Goal: Task Accomplishment & Management: Use online tool/utility

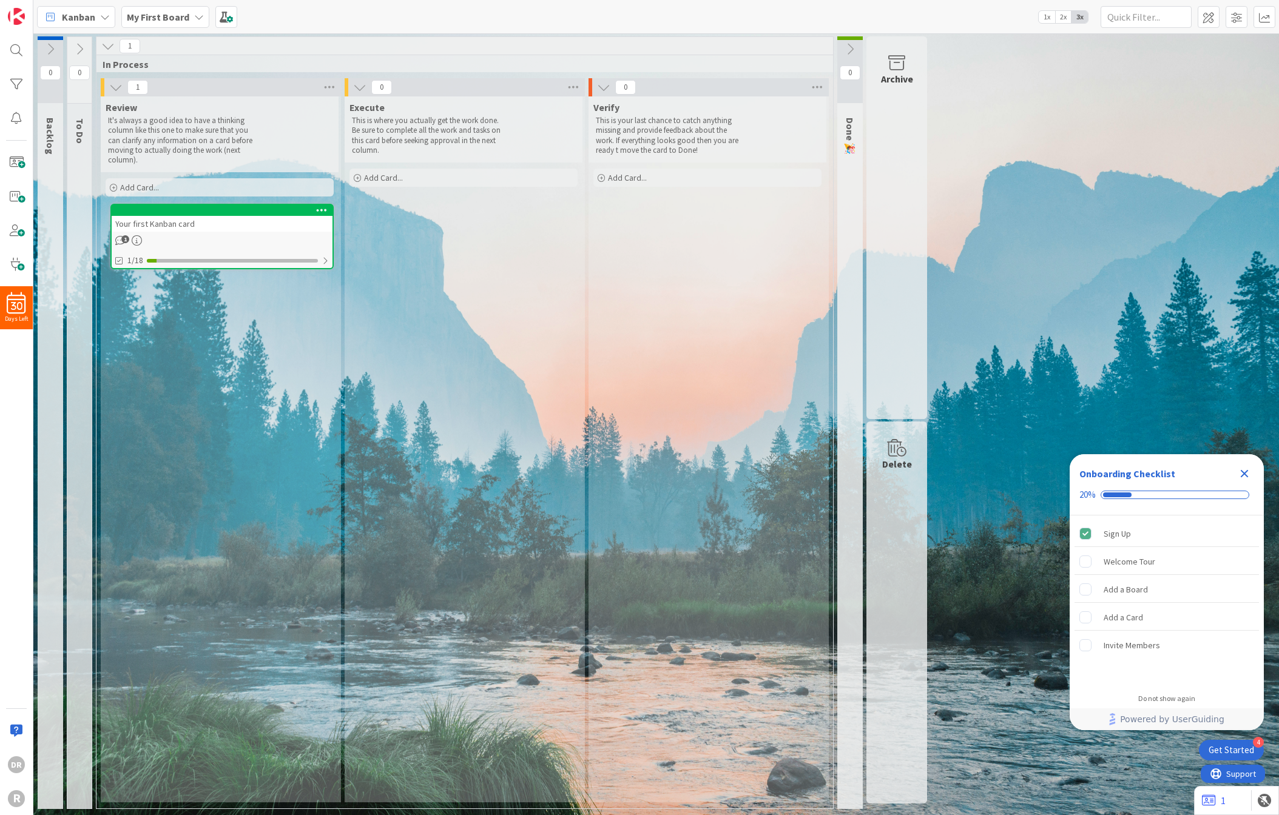
click at [228, 218] on div "Your first Kanban card" at bounding box center [222, 224] width 221 height 16
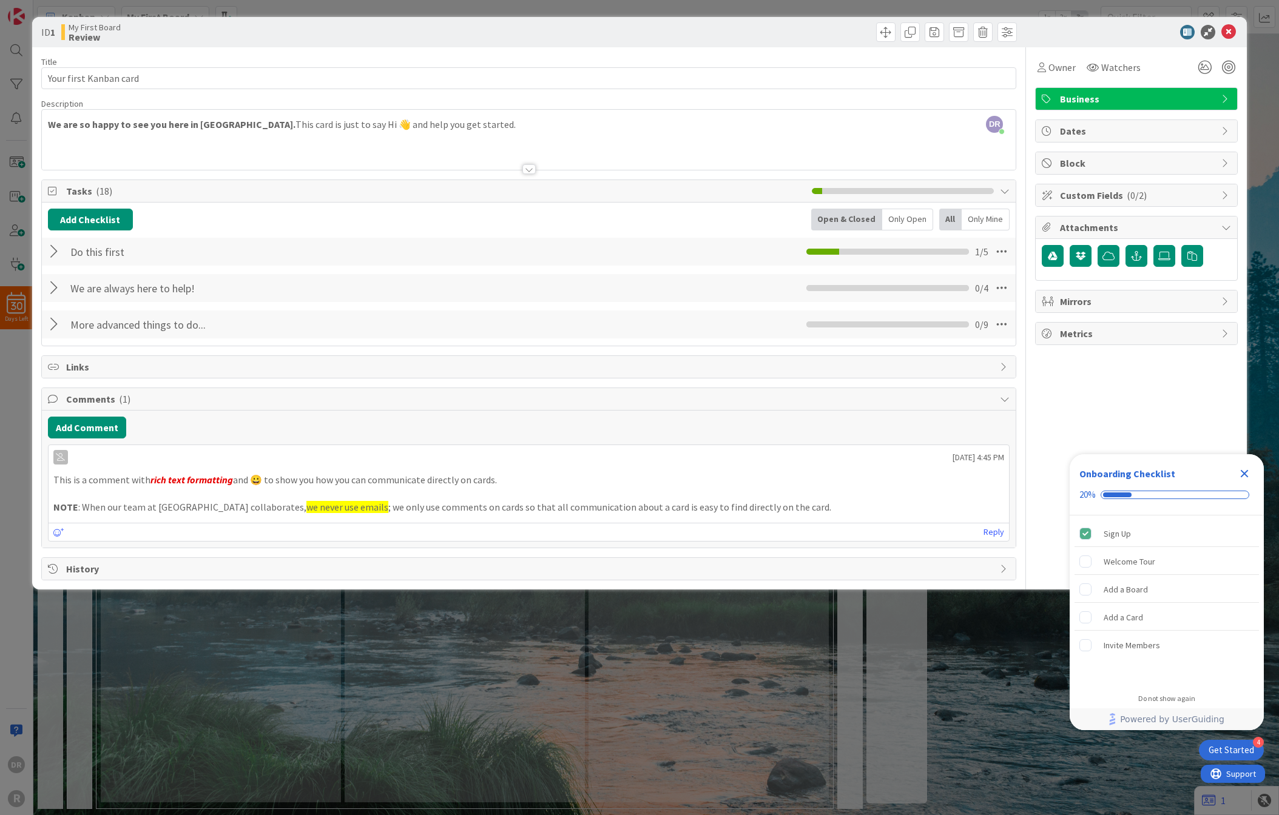
click at [525, 167] on div at bounding box center [528, 169] width 13 height 10
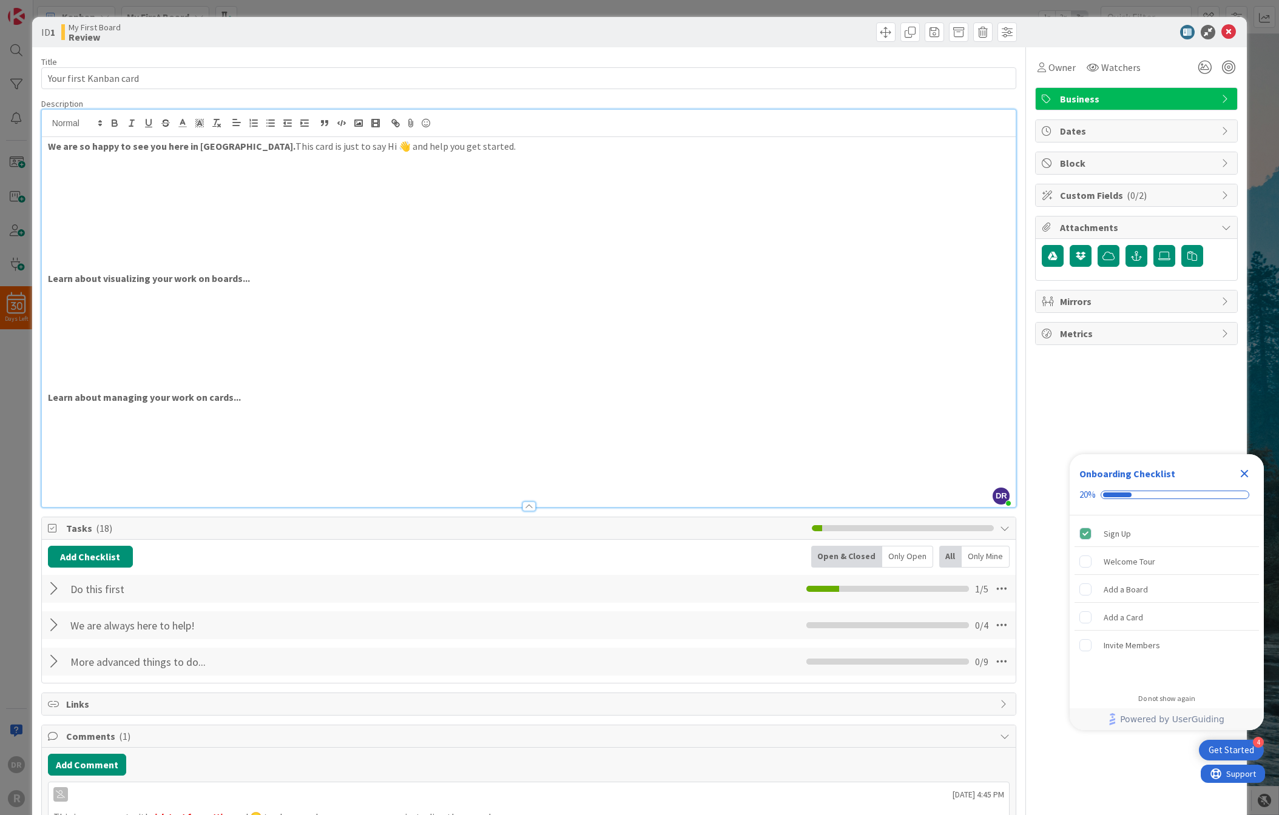
click at [498, 312] on div "We are so happy to see you here in [GEOGRAPHIC_DATA]. This card is just to say …" at bounding box center [529, 322] width 974 height 370
click at [1231, 32] on icon at bounding box center [1228, 32] width 15 height 15
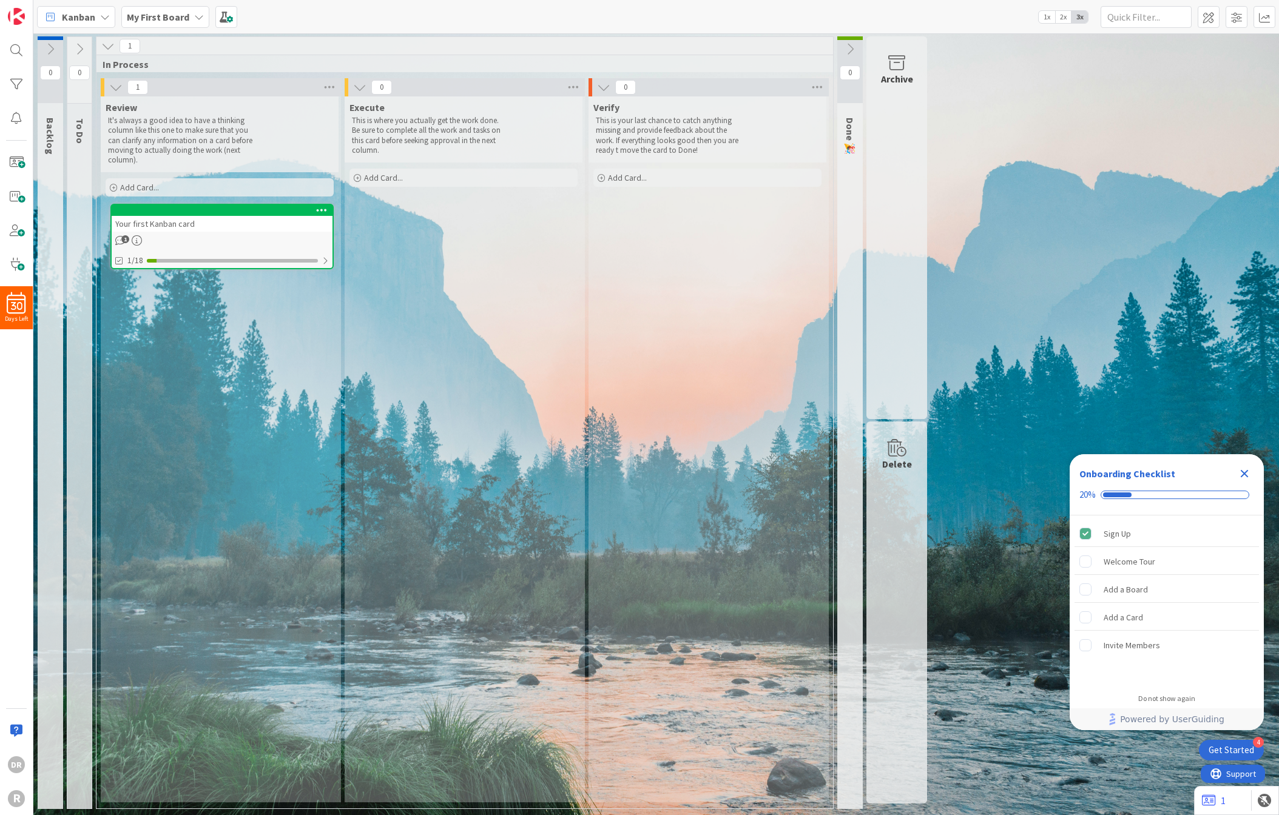
click at [1244, 470] on icon "Close Checklist" at bounding box center [1244, 473] width 15 height 15
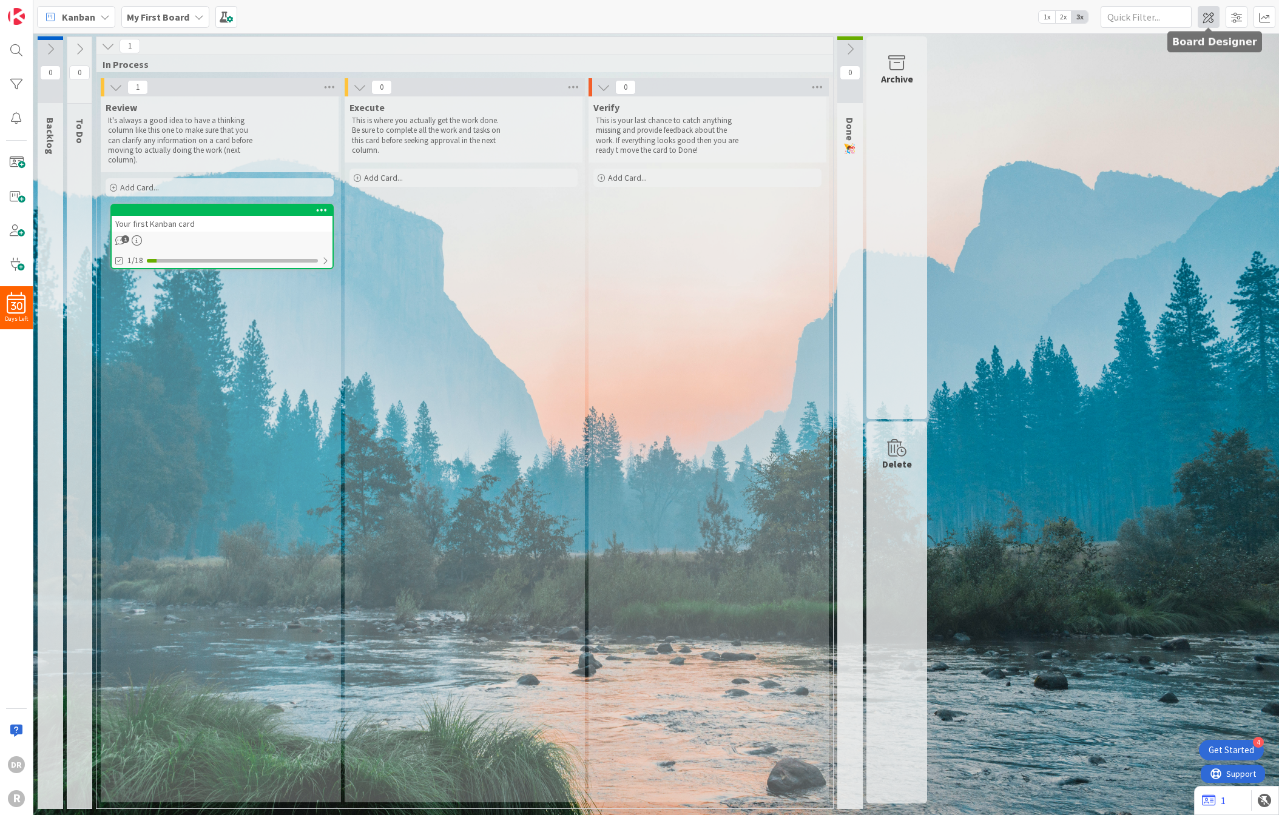
click at [1209, 10] on span at bounding box center [1208, 17] width 22 height 22
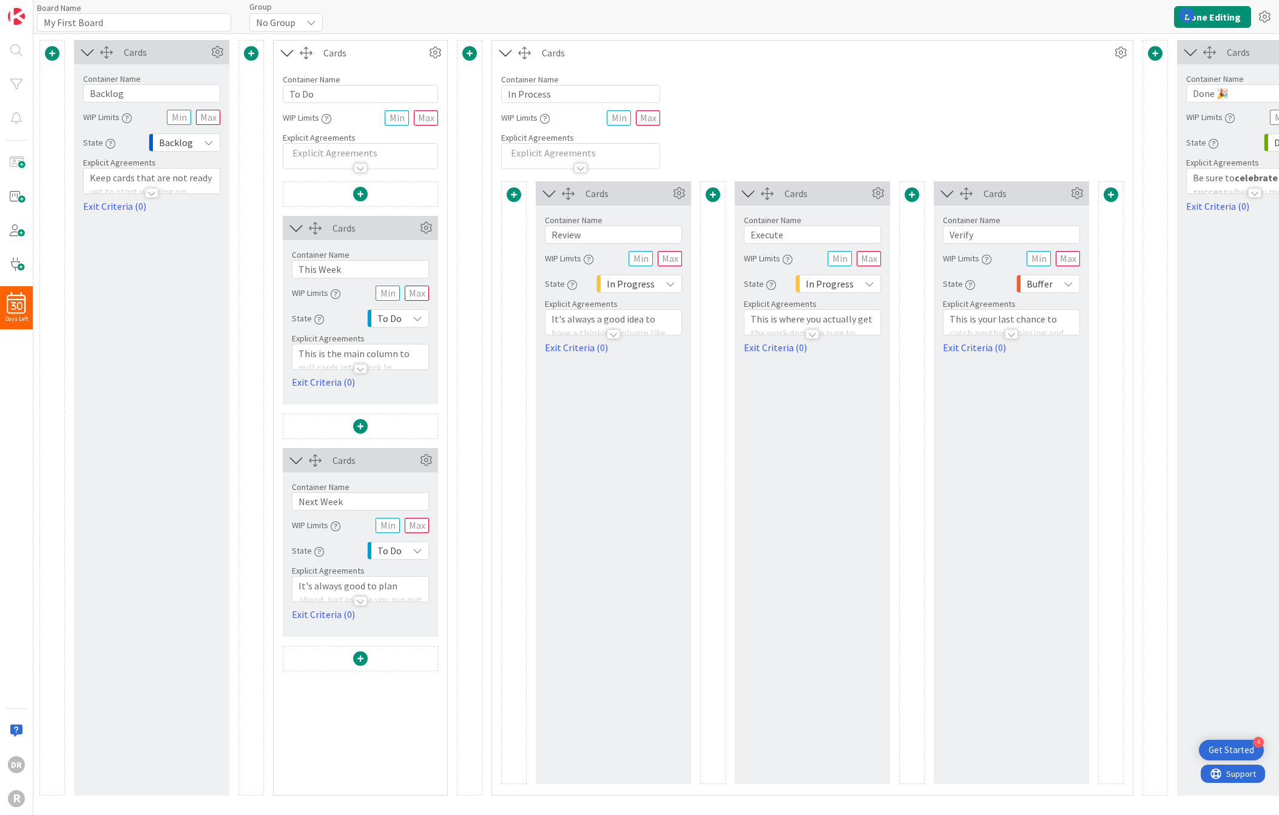
type input "My First Board"
click at [150, 192] on div at bounding box center [151, 193] width 13 height 10
click at [193, 272] on p "Keep cards that are not ready yet to start working on. These can be early ideas…" at bounding box center [152, 249] width 124 height 82
click at [148, 94] on input "Backlog" at bounding box center [151, 93] width 137 height 18
type input "Backburner"
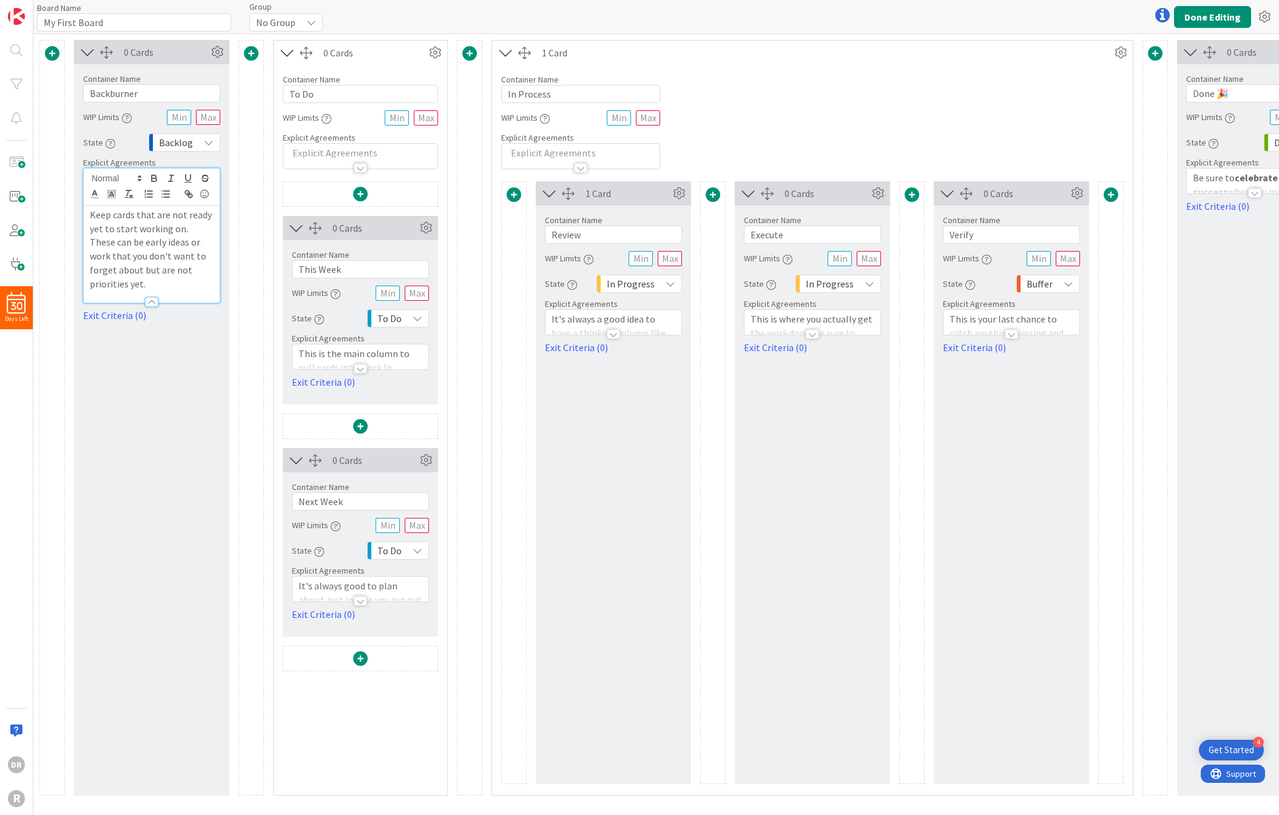
click at [173, 140] on span "Backlog" at bounding box center [176, 142] width 34 height 17
click at [180, 146] on span "Backlog" at bounding box center [176, 142] width 34 height 17
click at [118, 177] on span at bounding box center [115, 178] width 59 height 15
click at [193, 262] on p "Keep cards that are not ready yet to start working on. These can be early ideas…" at bounding box center [152, 249] width 124 height 82
drag, startPoint x: 195, startPoint y: 268, endPoint x: 87, endPoint y: 215, distance: 119.9
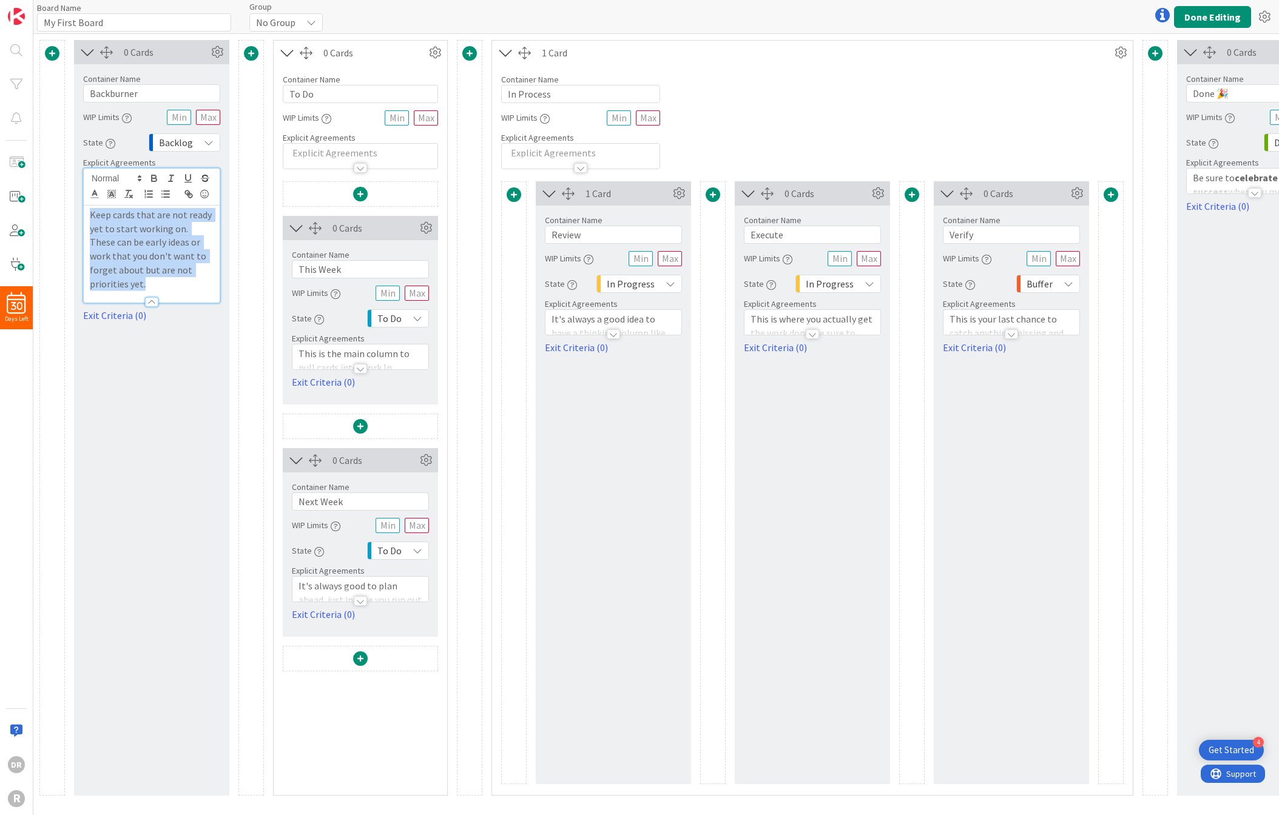
click at [87, 215] on div "Keep cards that are not ready yet to start working on. These can be early ideas…" at bounding box center [152, 254] width 136 height 97
click at [101, 416] on div "0 Cards Container Name 10 / 64 Backburner WIP Limits State Backlog Backlog None…" at bounding box center [151, 418] width 155 height 756
click at [138, 362] on div "0 Cards Container Name 10 / 64 Backburner WIP Limits State Backlog Backlog None…" at bounding box center [151, 418] width 155 height 756
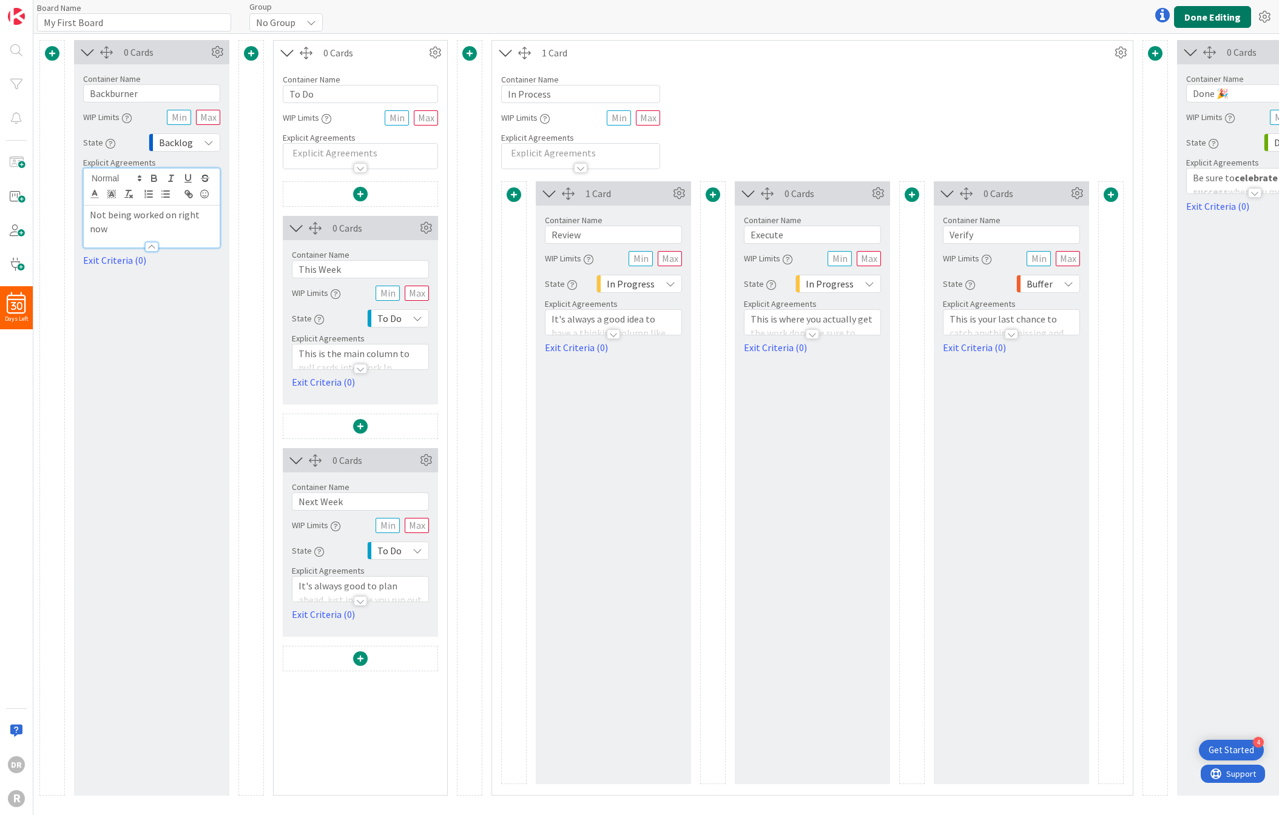
click at [1202, 15] on button "Done Editing" at bounding box center [1212, 17] width 77 height 22
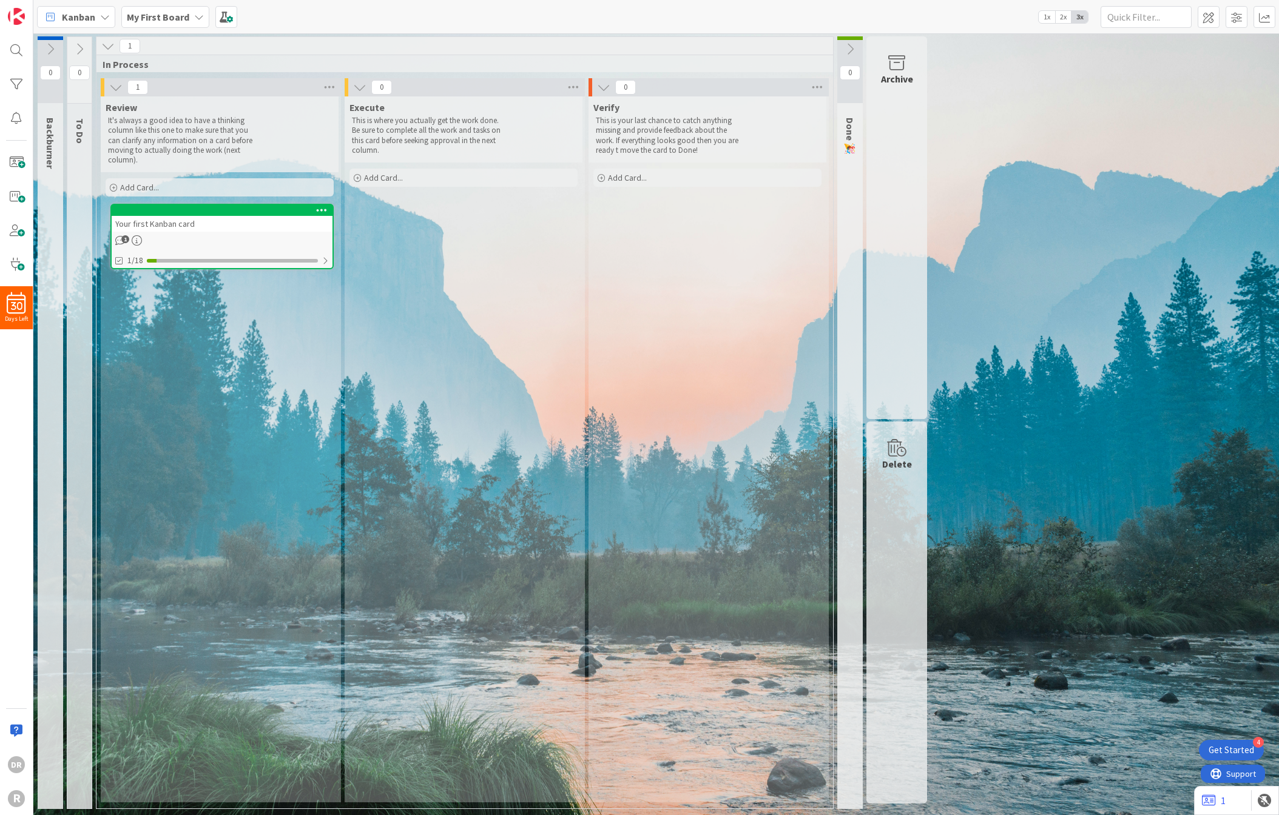
click at [50, 53] on icon at bounding box center [50, 48] width 13 height 13
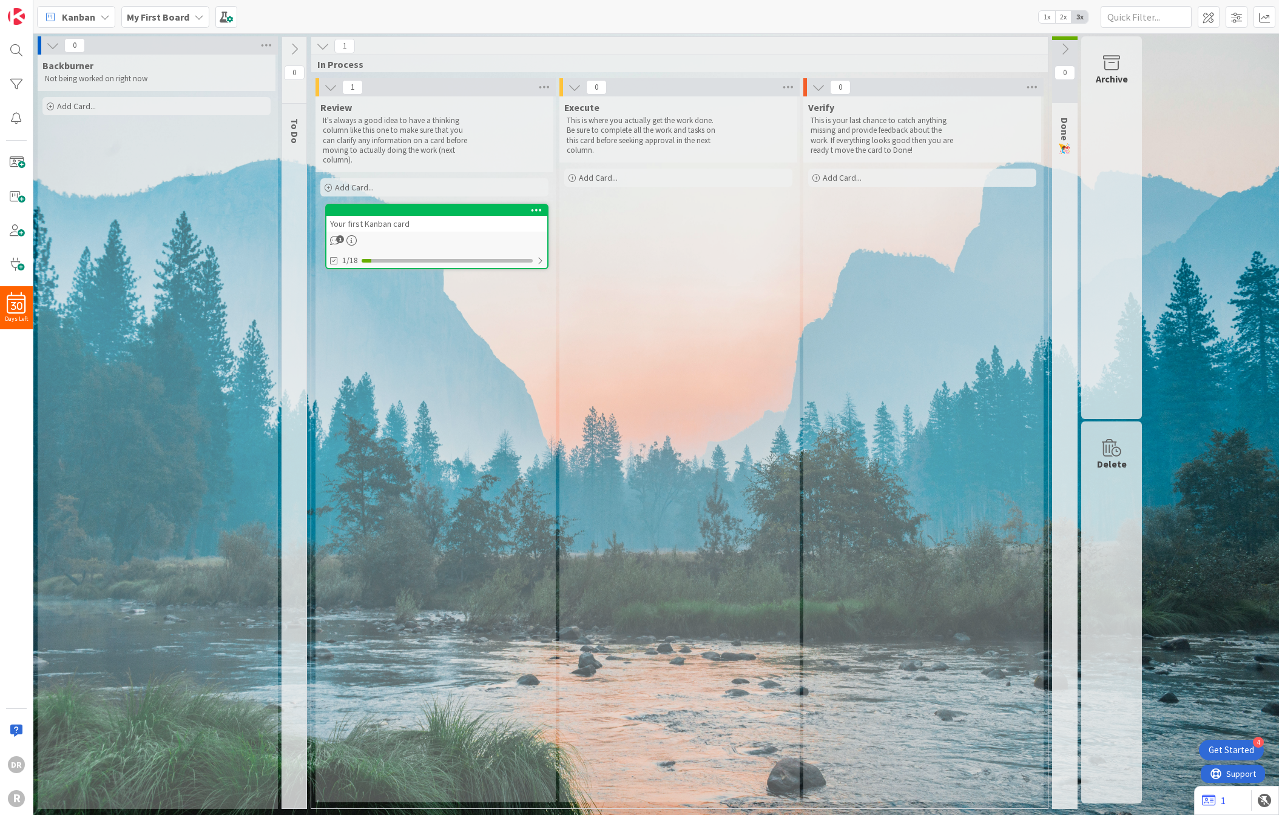
click at [57, 44] on icon at bounding box center [52, 45] width 13 height 13
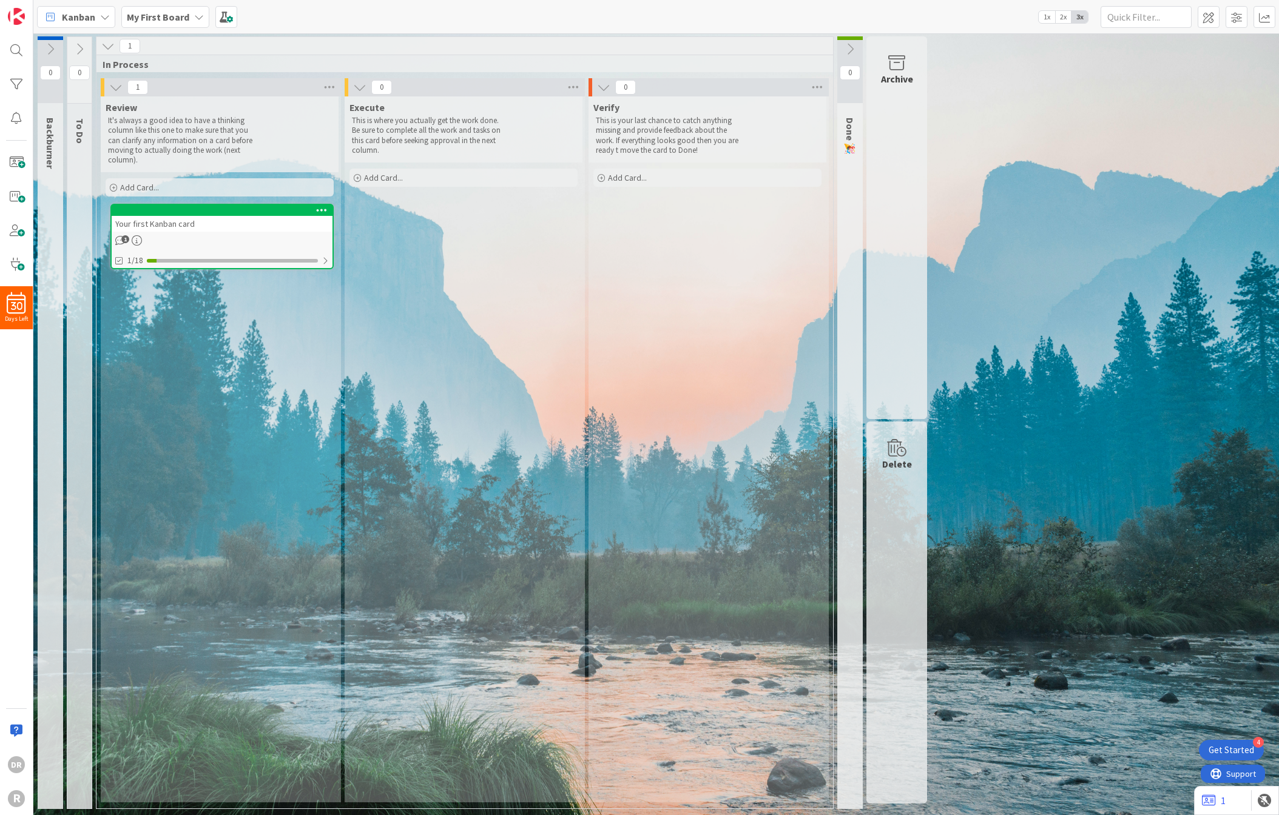
click at [76, 47] on icon at bounding box center [79, 48] width 13 height 13
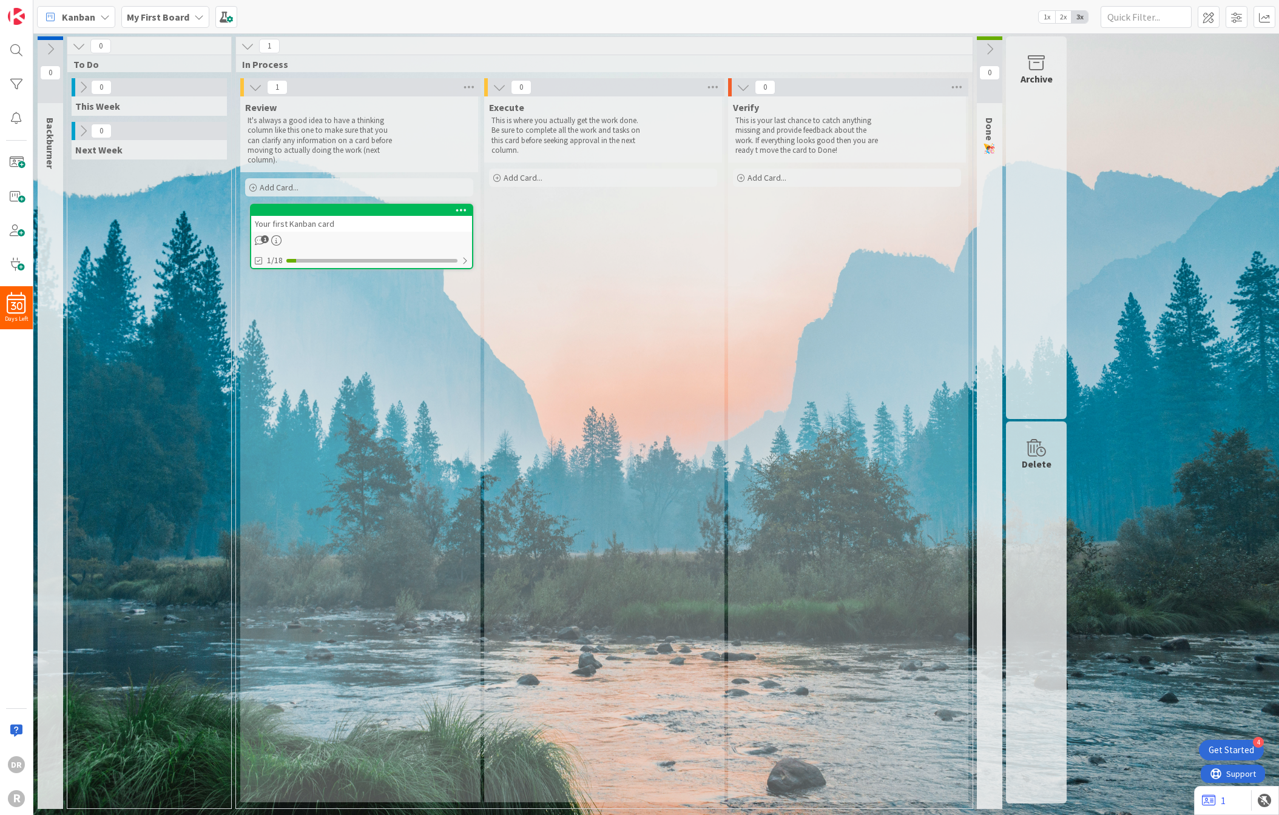
click at [94, 13] on span "Kanban" at bounding box center [78, 17] width 33 height 15
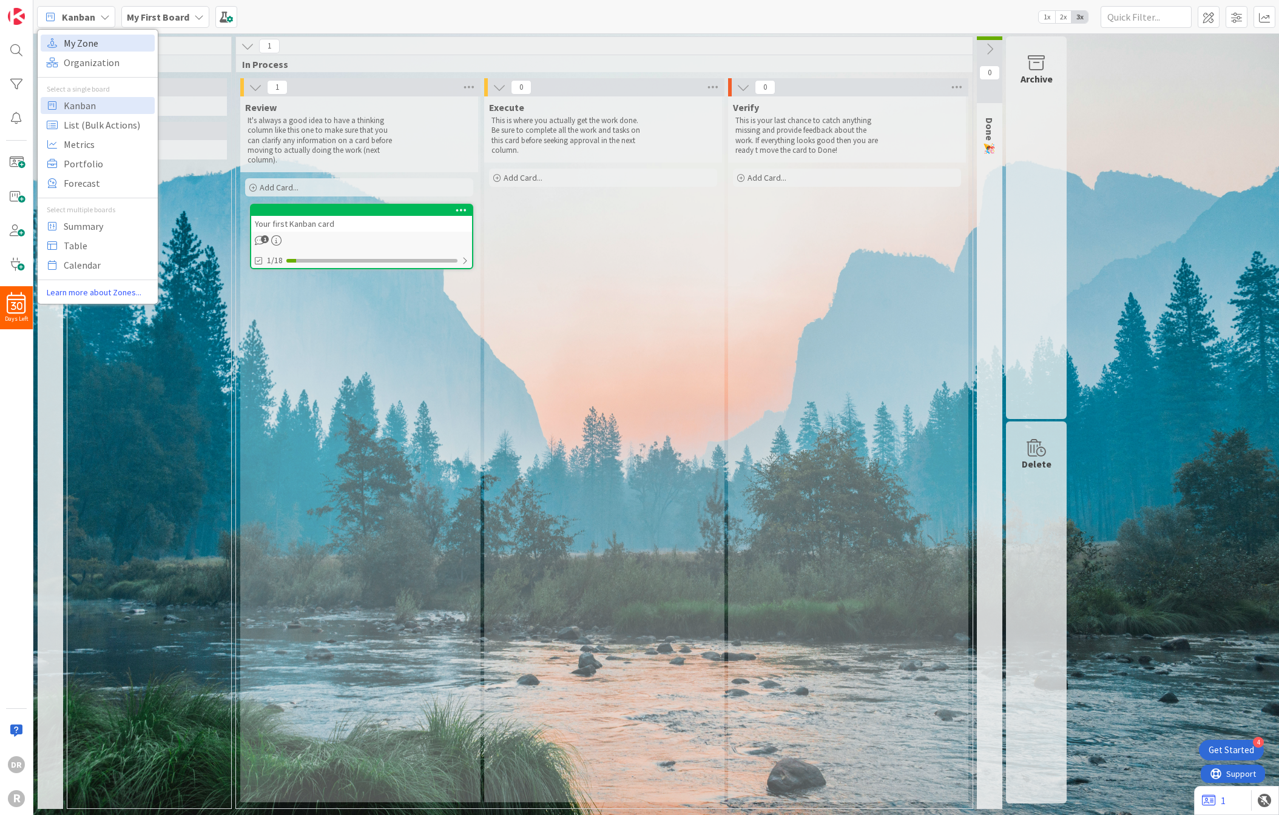
click at [92, 42] on span "My Zone" at bounding box center [107, 43] width 87 height 18
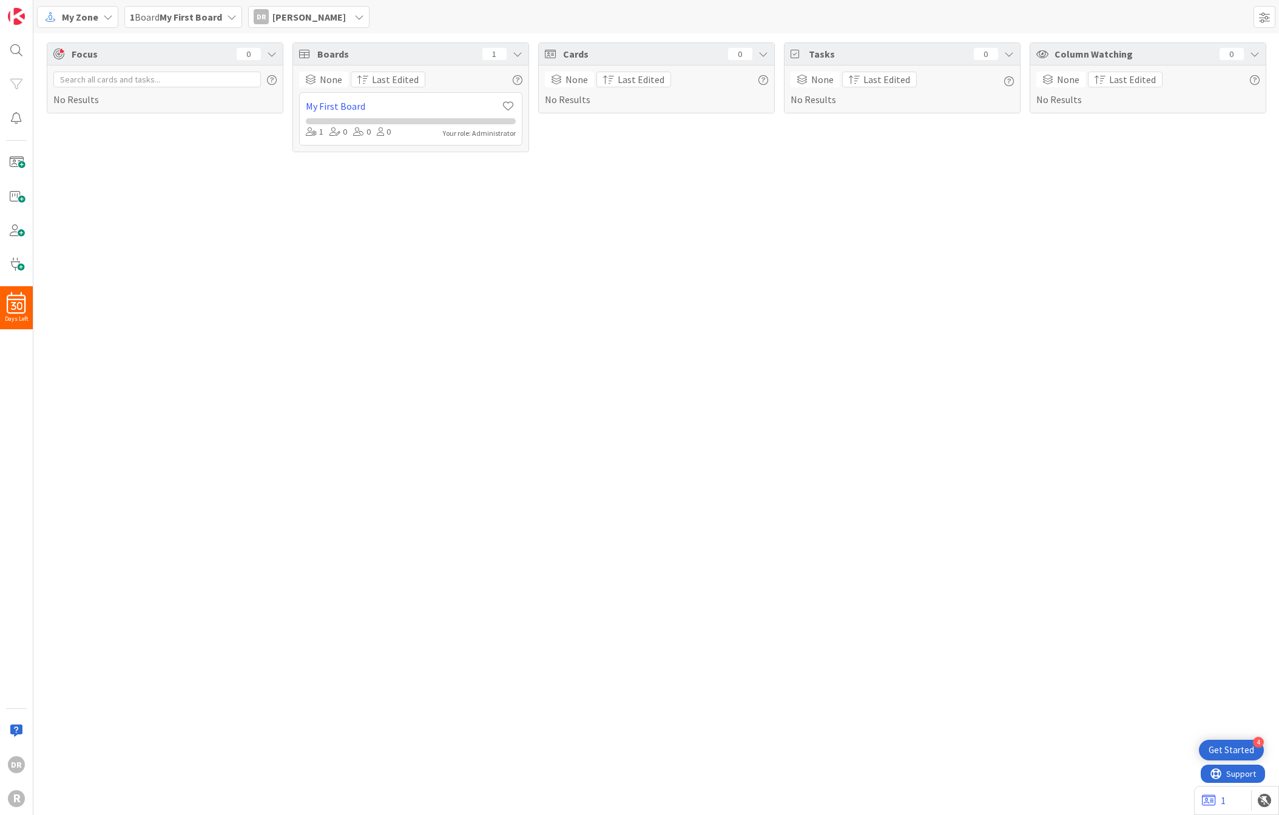
click at [112, 16] on icon at bounding box center [108, 17] width 10 height 10
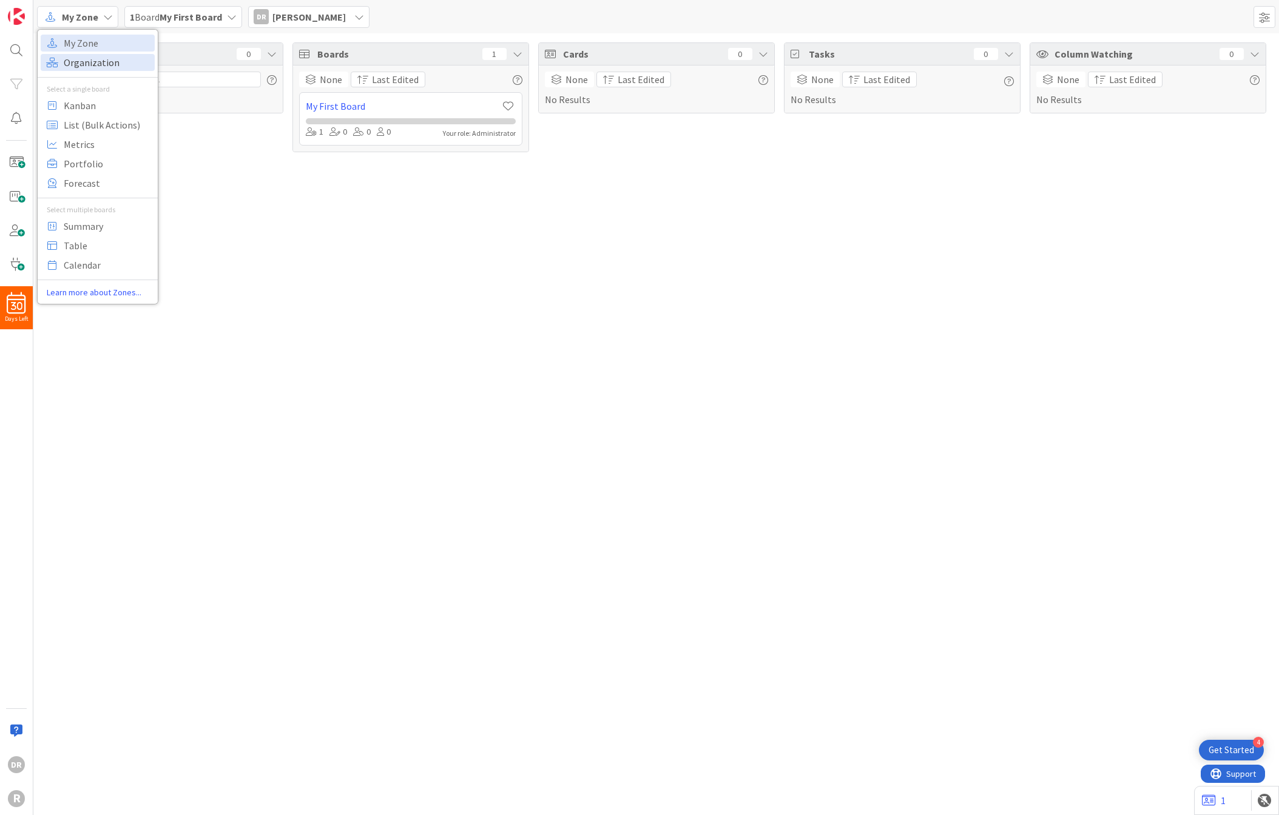
click at [105, 56] on span "Organization" at bounding box center [107, 62] width 87 height 18
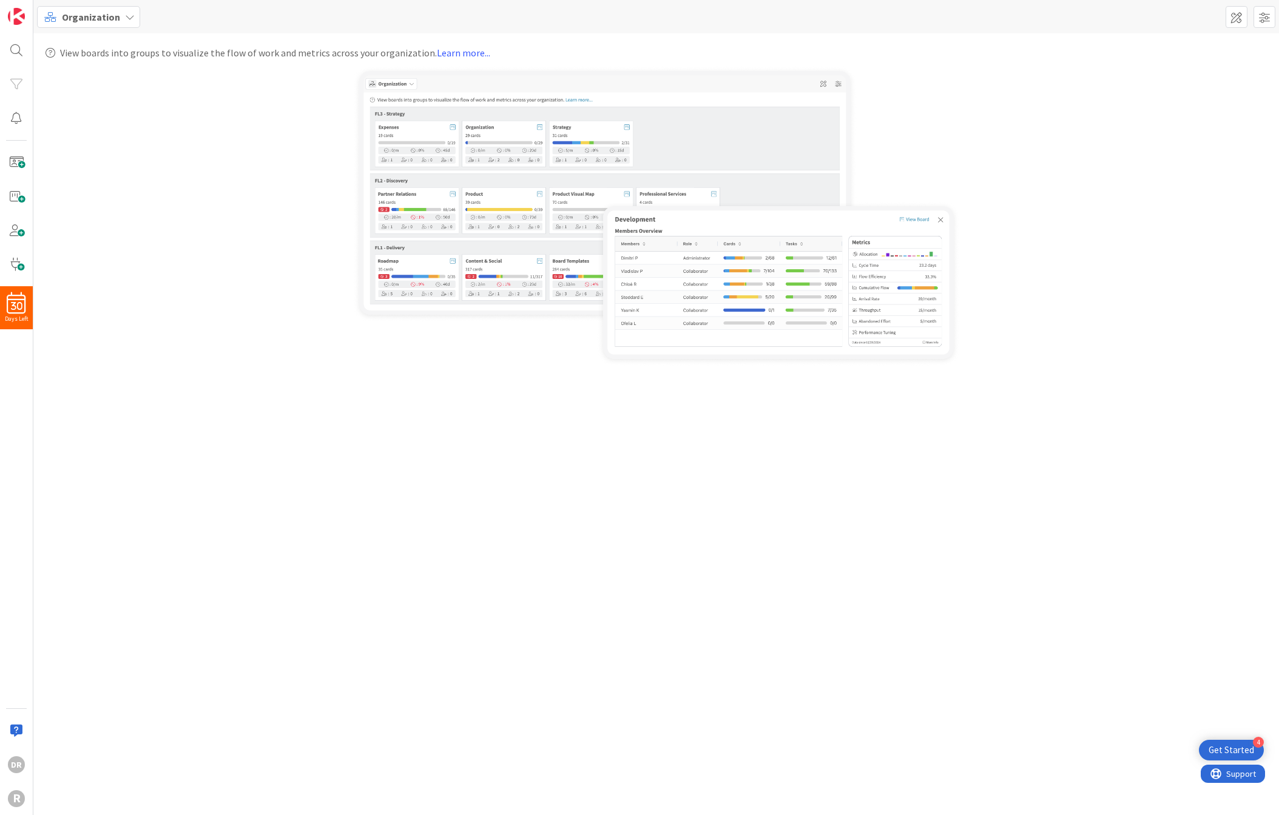
click at [125, 16] on icon at bounding box center [130, 17] width 10 height 10
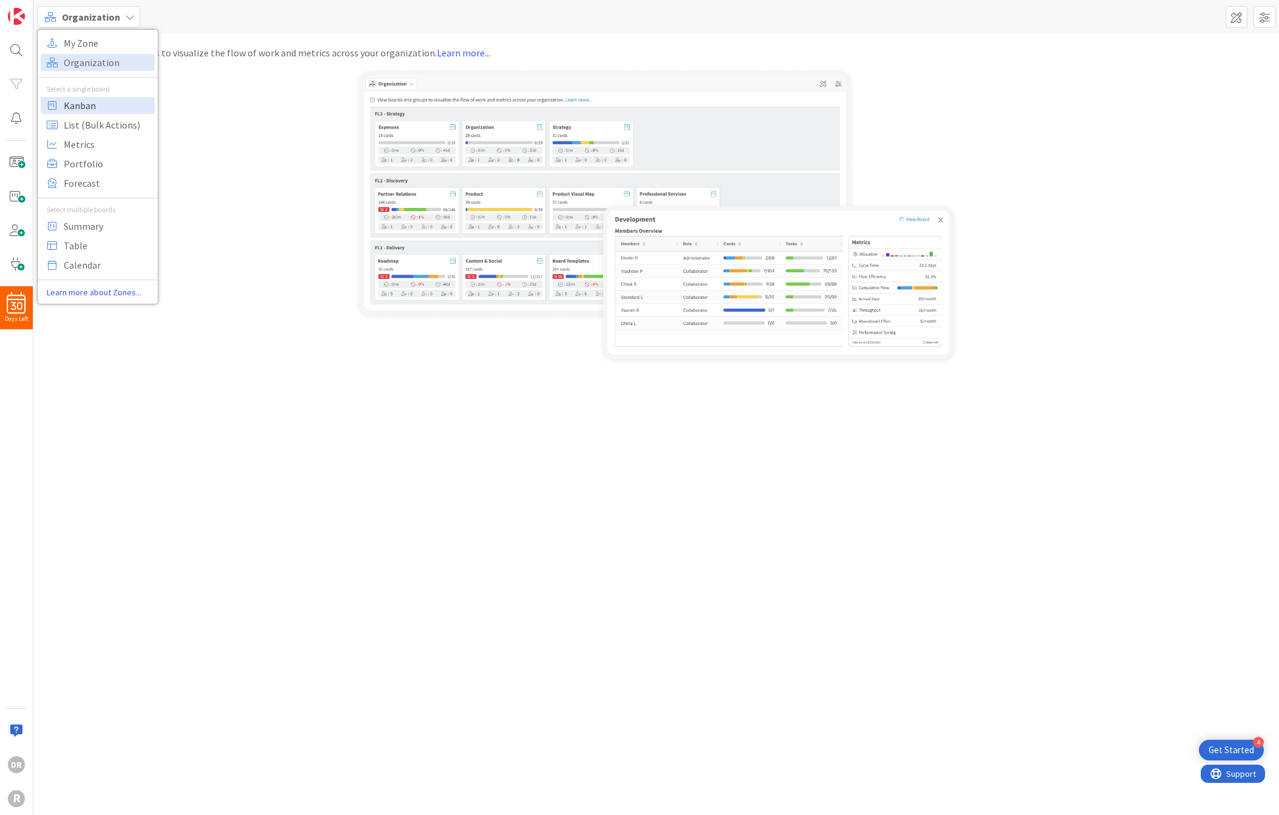
click at [95, 103] on span "Kanban" at bounding box center [107, 105] width 87 height 18
